Goal: Task Accomplishment & Management: Complete application form

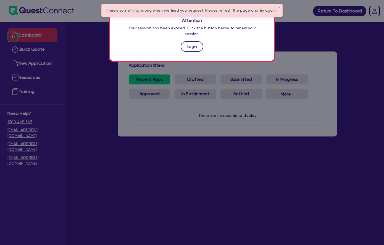
click at [193, 42] on link "Login" at bounding box center [192, 46] width 23 height 11
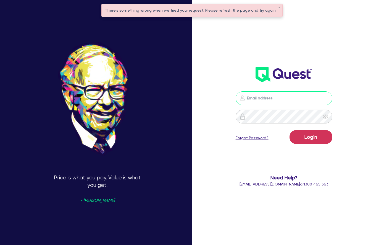
type input "[PERSON_NAME][EMAIL_ADDRESS][DOMAIN_NAME]"
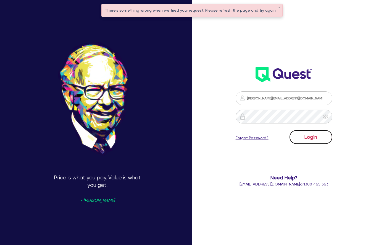
click at [316, 140] on button "Login" at bounding box center [311, 137] width 43 height 14
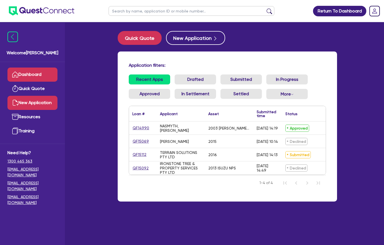
click at [37, 103] on link "New Application" at bounding box center [32, 103] width 50 height 14
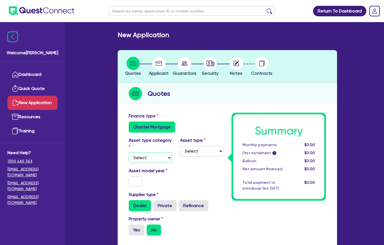
click at [137, 152] on select "Select Cars and light trucks Primary assets Secondary assets Tertiary assets" at bounding box center [150, 157] width 43 height 11
select select "CARS_AND_LIGHT_TRUCKS"
click at [129, 152] on select "Select Cars and light trucks Primary assets Secondary assets Tertiary assets" at bounding box center [150, 157] width 43 height 11
click at [193, 153] on select "Select Passenger vehicles Vans and utes Light trucks up to 4.5 tonne" at bounding box center [201, 151] width 43 height 11
select select "VANS_AND_UTES"
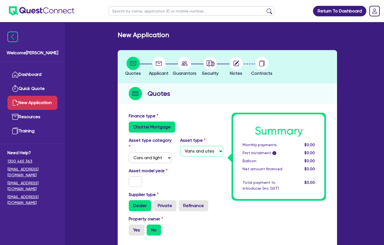
click at [180, 146] on select "Select Passenger vehicles Vans and utes Light trucks up to 4.5 tonne" at bounding box center [201, 151] width 43 height 11
click at [129, 176] on input "text" at bounding box center [135, 181] width 13 height 11
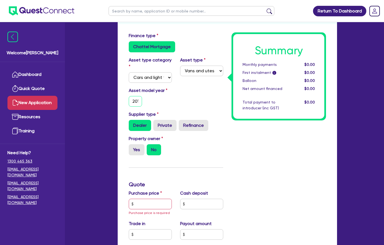
scroll to position [83, 0]
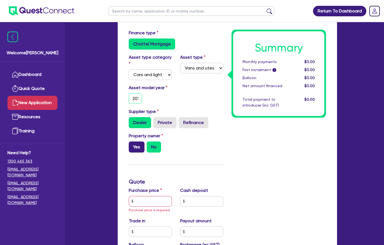
type input "2017"
click at [129, 141] on label "Yes" at bounding box center [137, 146] width 16 height 11
click at [129, 141] on input "Yes" at bounding box center [131, 143] width 4 height 4
radio input "true"
click at [129, 199] on input "text" at bounding box center [150, 201] width 43 height 11
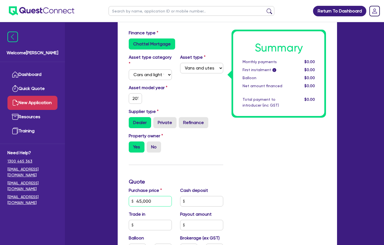
type input "45,000"
type input "0"
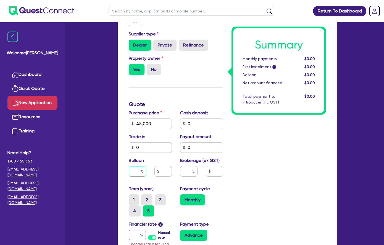
scroll to position [168, 0]
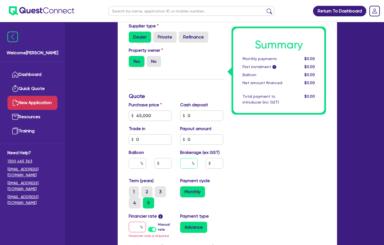
click at [180, 158] on input "text" at bounding box center [188, 163] width 17 height 11
type input "10"
drag, startPoint x: 320, startPoint y: 174, endPoint x: 314, endPoint y: 167, distance: 8.6
click at [316, 169] on div "Summary Monthly payments $0.00 First instalment i $0.00 Balloon $0.00 Net amoun…" at bounding box center [278, 127] width 103 height 367
click at [217, 159] on input "text" at bounding box center [214, 163] width 17 height 11
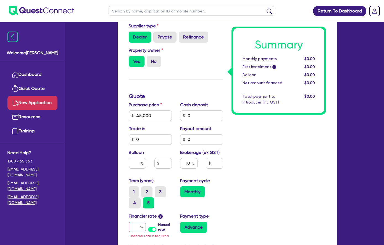
click at [215, 191] on div "Payment cycle Monthly" at bounding box center [201, 192] width 51 height 31
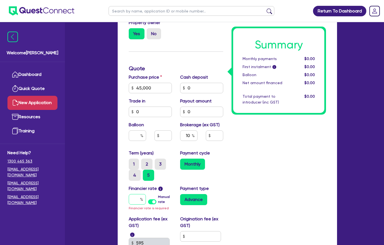
click at [129, 194] on input "text" at bounding box center [137, 199] width 17 height 11
type input "1"
type input "4,500"
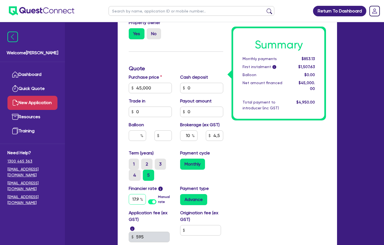
type input "17.95"
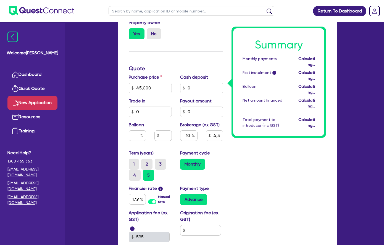
drag, startPoint x: 244, startPoint y: 184, endPoint x: 240, endPoint y: 180, distance: 5.5
click at [244, 183] on div "Summary Monthly payments Calculating... First instalment i Calculating... Ballo…" at bounding box center [278, 97] width 103 height 361
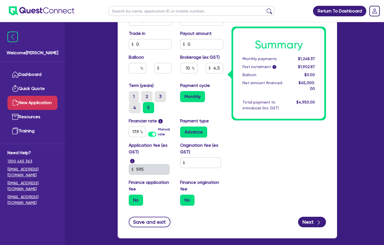
scroll to position [264, 0]
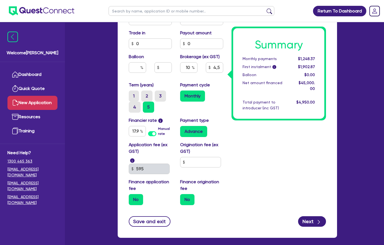
click at [129, 194] on div "No" at bounding box center [150, 199] width 43 height 11
click at [326, 216] on button "Next" at bounding box center [312, 221] width 28 height 11
type input "4,500"
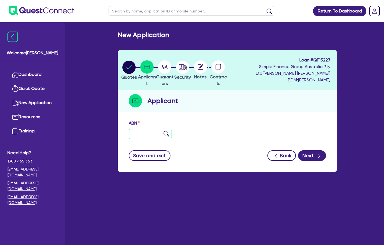
drag, startPoint x: 112, startPoint y: 126, endPoint x: 0, endPoint y: 103, distance: 114.6
click at [129, 129] on input "text" at bounding box center [150, 134] width 43 height 11
paste input "36 291 219 594"
type input "36 291 219 594"
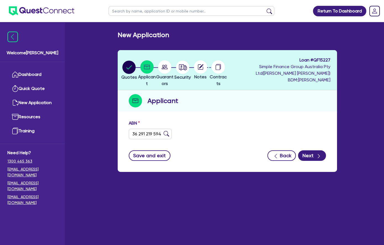
click at [164, 131] on img at bounding box center [167, 134] width 6 height 6
type input "The Trustee for R&A Trust"
select select "TRUST"
type input "[DATE]"
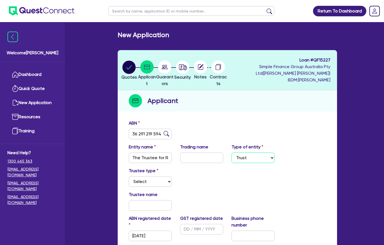
click at [255, 152] on select "Select Sole Trader Company Partnership Trust" at bounding box center [253, 157] width 43 height 11
click at [189, 180] on div "Trustee type Select Individual Company" at bounding box center [228, 179] width 206 height 24
click at [129, 176] on select "Select Individual Company" at bounding box center [150, 181] width 43 height 11
click at [181, 191] on div "Trustee name" at bounding box center [228, 203] width 206 height 24
